Goal: Information Seeking & Learning: Compare options

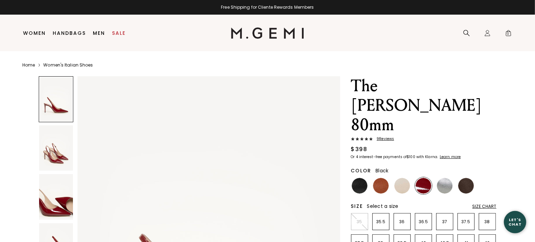
click at [363, 178] on img at bounding box center [360, 186] width 16 height 16
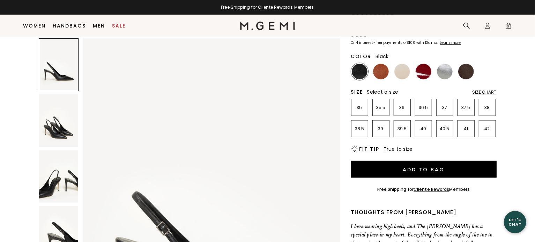
scroll to position [29, 0]
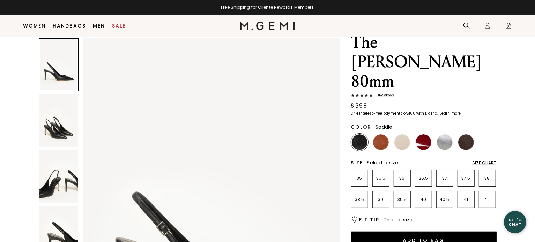
click at [383, 135] on img at bounding box center [381, 143] width 16 height 16
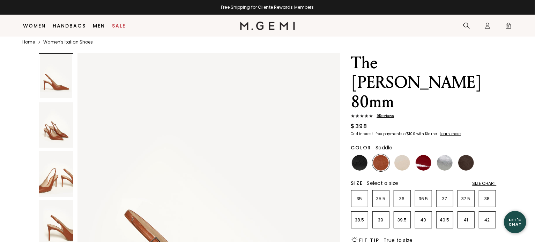
scroll to position [14, 0]
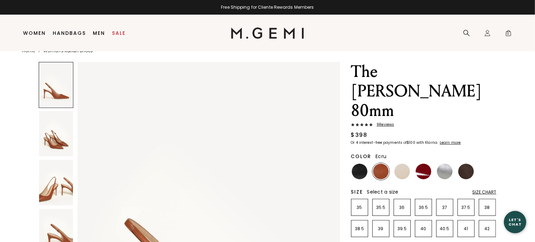
click at [407, 164] on img at bounding box center [402, 172] width 16 height 16
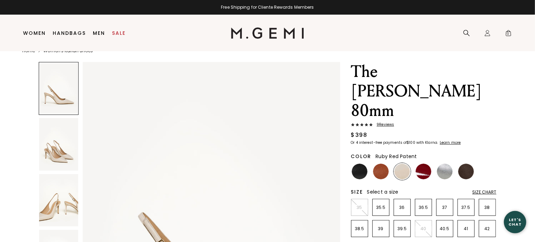
click at [426, 164] on img at bounding box center [423, 172] width 16 height 16
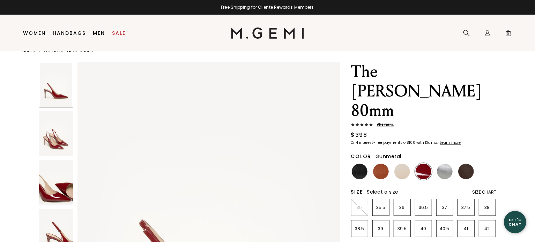
click at [442, 164] on img at bounding box center [445, 172] width 16 height 16
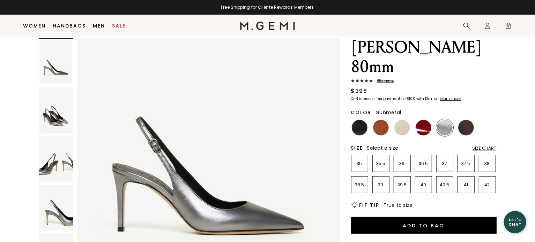
scroll to position [130, 0]
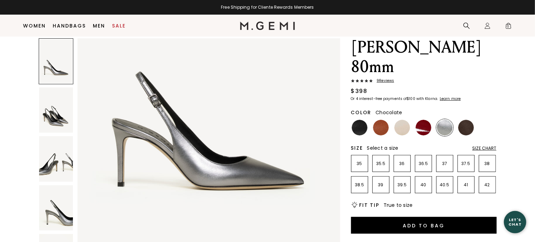
click at [469, 120] on img at bounding box center [466, 128] width 16 height 16
